Goal: Task Accomplishment & Management: Use online tool/utility

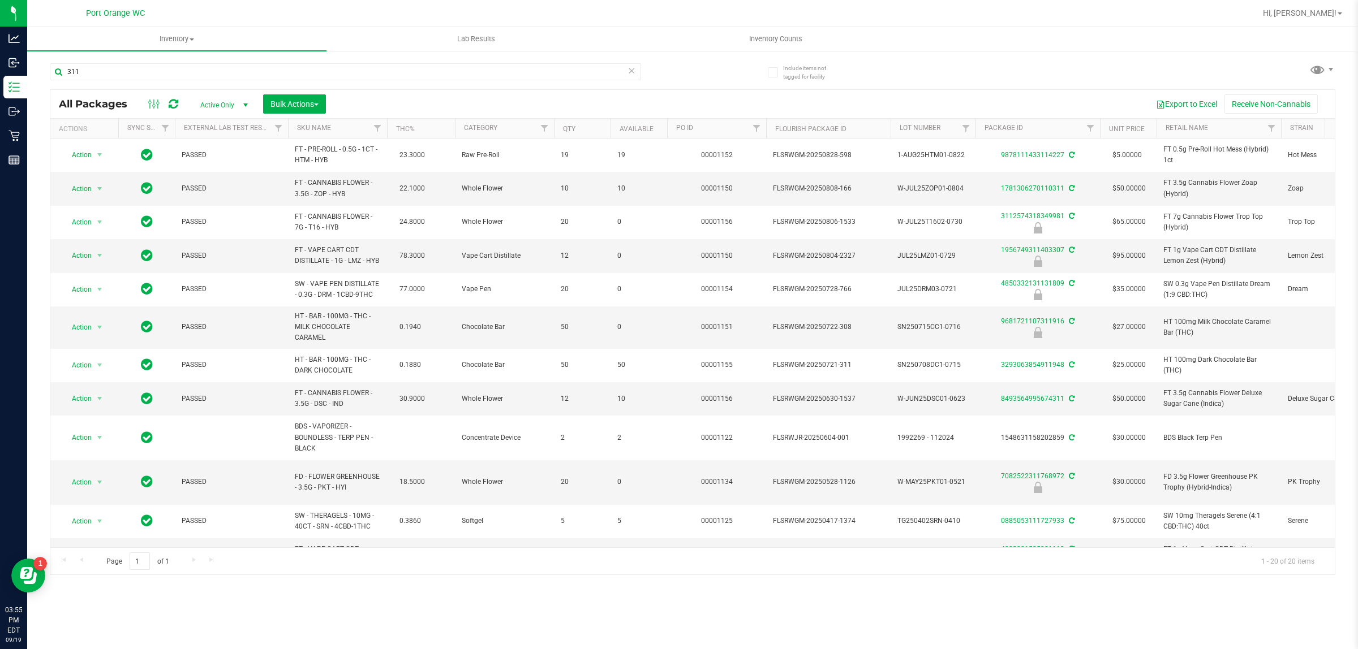
click at [1319, 5] on div "Hi, [PERSON_NAME]!" at bounding box center [1302, 13] width 88 height 20
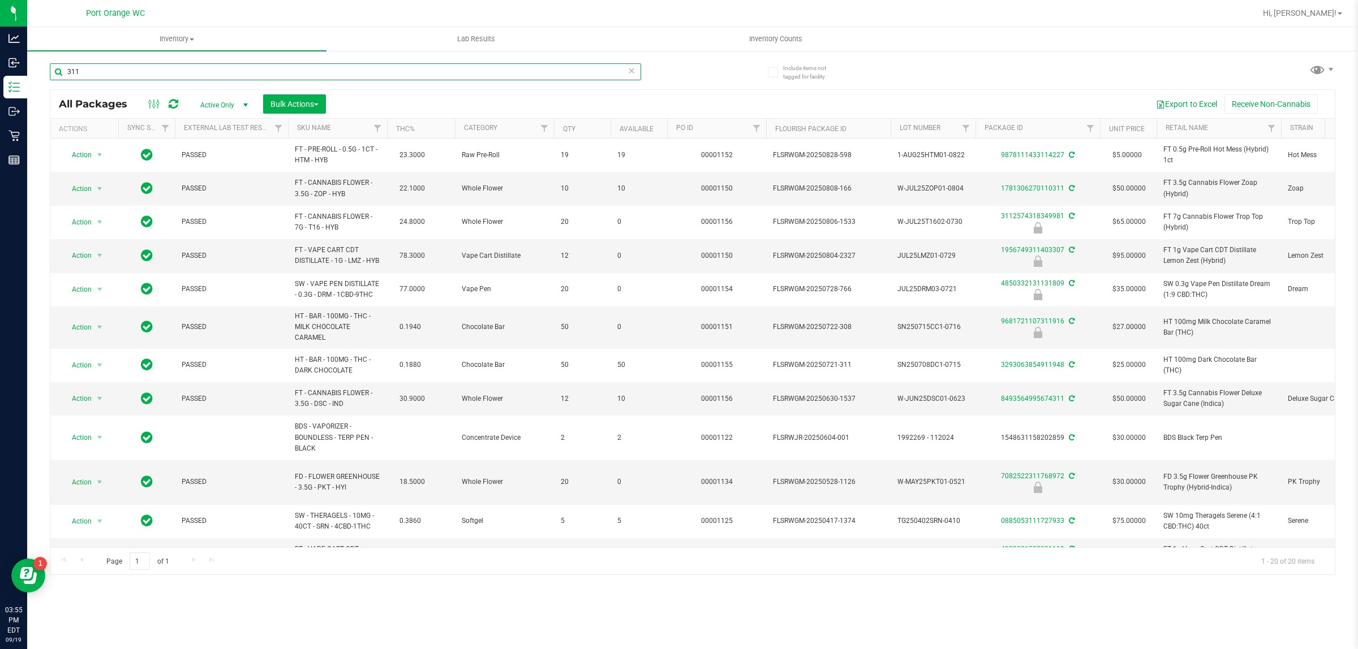
click at [622, 74] on input "311" at bounding box center [345, 71] width 591 height 17
click at [567, 75] on input "311" at bounding box center [345, 71] width 591 height 17
type input "4540866032323044"
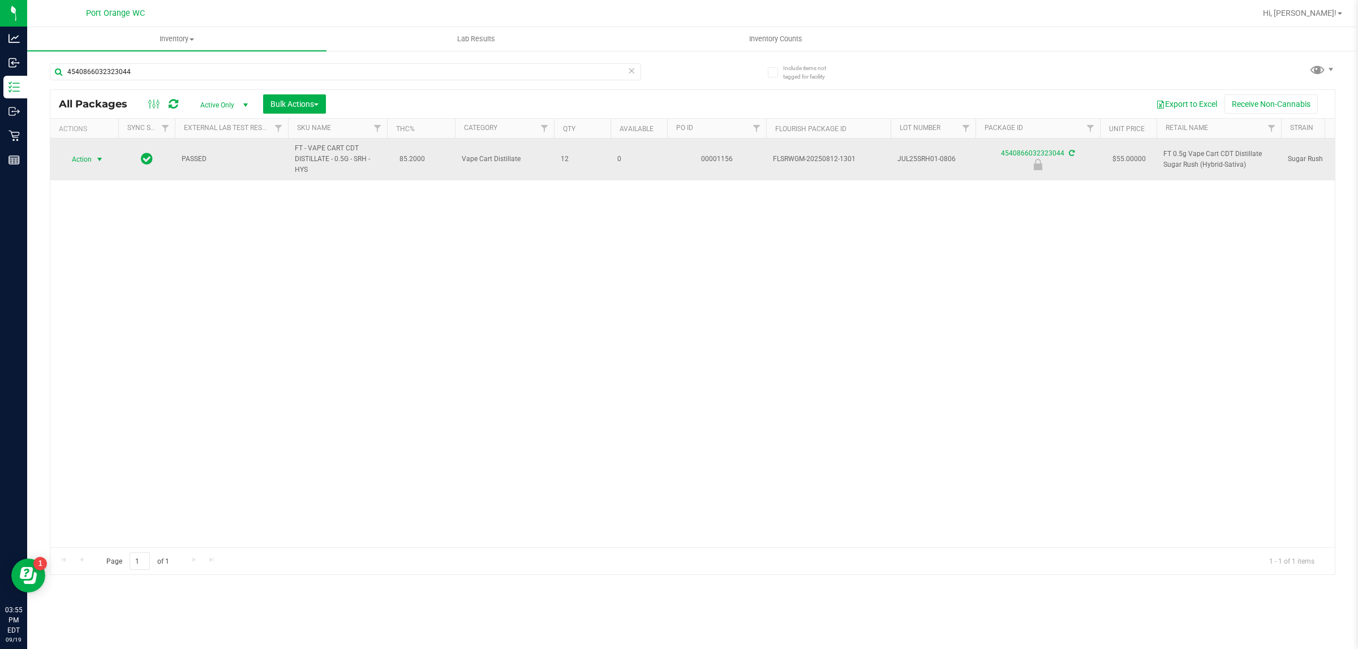
click at [101, 163] on span "select" at bounding box center [99, 159] width 9 height 9
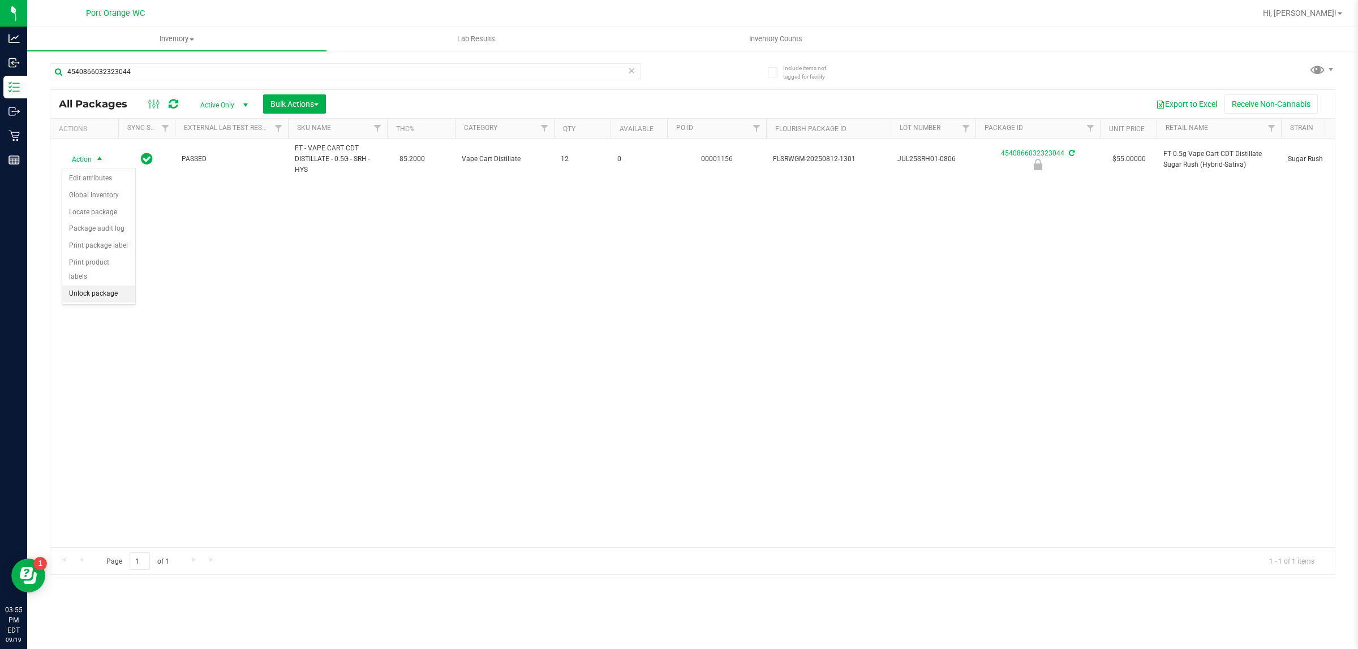
click at [111, 286] on li "Unlock package" at bounding box center [98, 294] width 73 height 17
